Goal: Information Seeking & Learning: Understand process/instructions

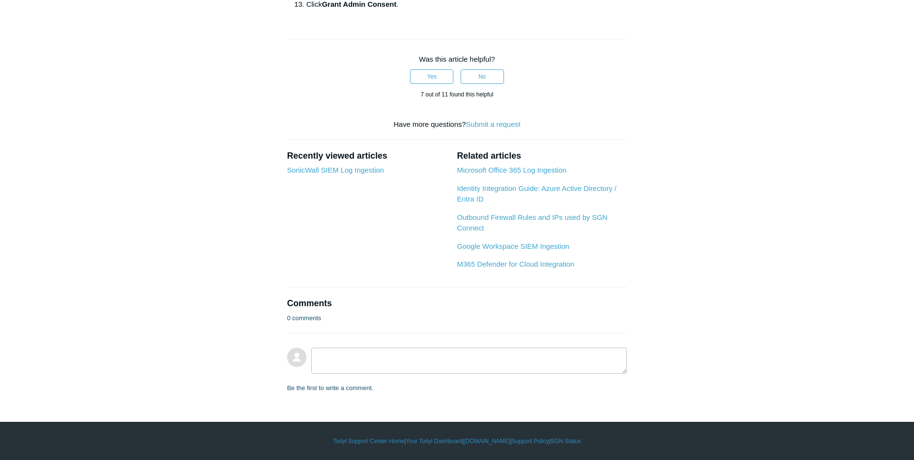
scroll to position [1109, 0]
drag, startPoint x: 385, startPoint y: 54, endPoint x: 473, endPoint y: 53, distance: 87.7
copy strong "User.ManageIdentities.All"
drag, startPoint x: 489, startPoint y: 53, endPoint x: 594, endPoint y: 51, distance: 105.6
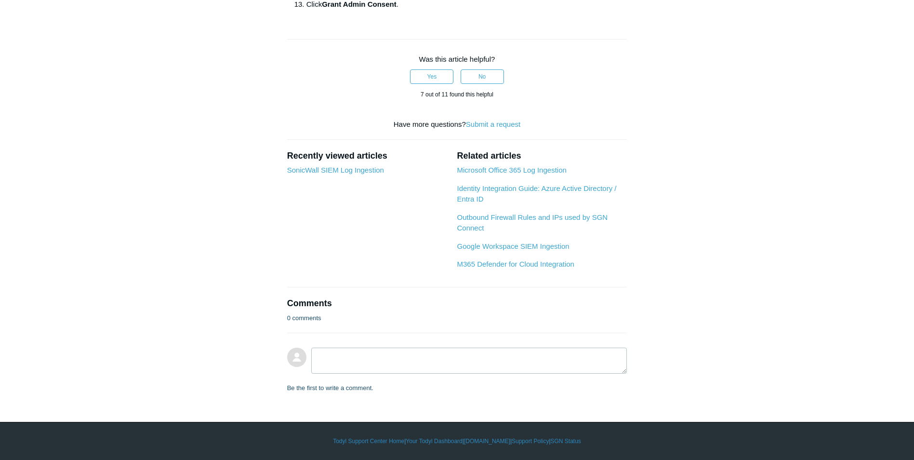
drag, startPoint x: 488, startPoint y: 52, endPoint x: 598, endPoint y: 52, distance: 109.4
drag, startPoint x: 598, startPoint y: 52, endPoint x: 615, endPoint y: 83, distance: 36.0
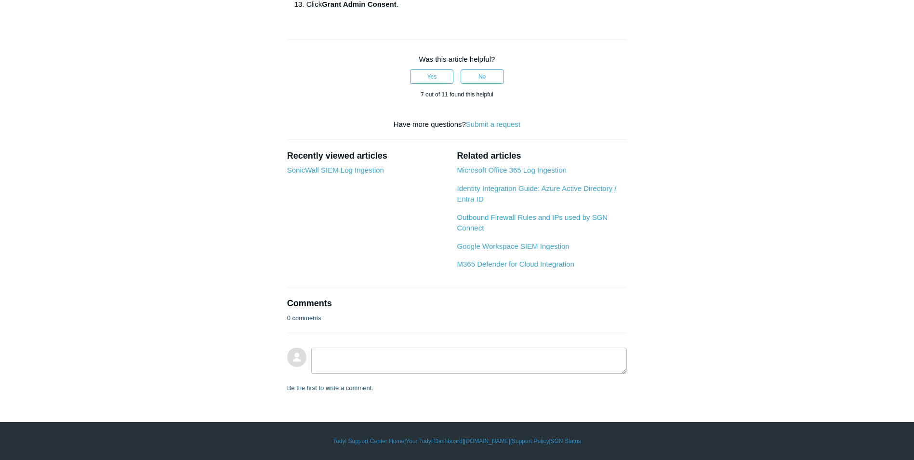
drag, startPoint x: 489, startPoint y: 52, endPoint x: 595, endPoint y: 49, distance: 106.1
copy strong "[DOMAIN_NAME]"
